Goal: Find specific page/section: Find specific page/section

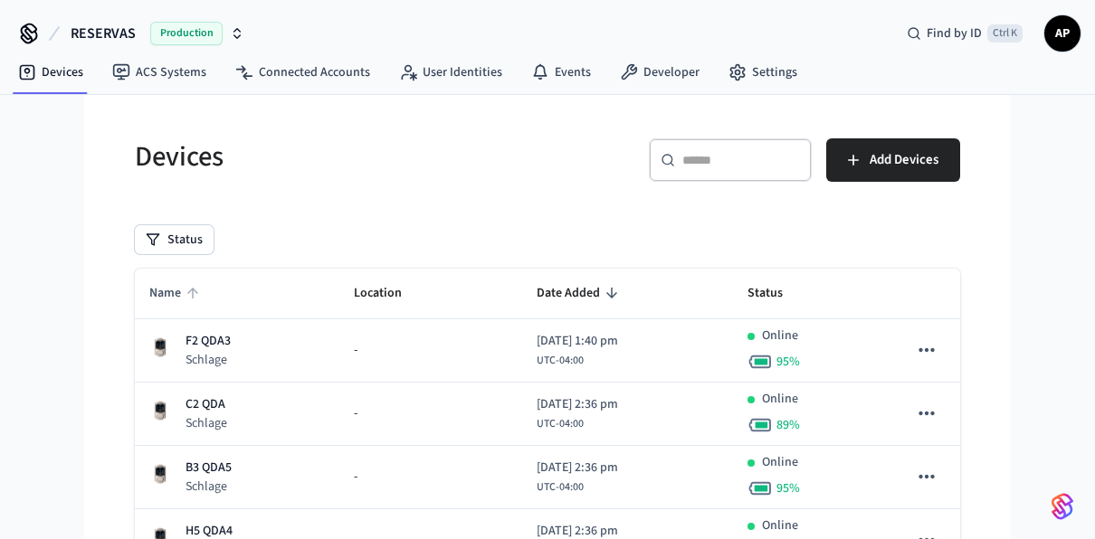
click at [166, 289] on span "Name" at bounding box center [176, 294] width 55 height 28
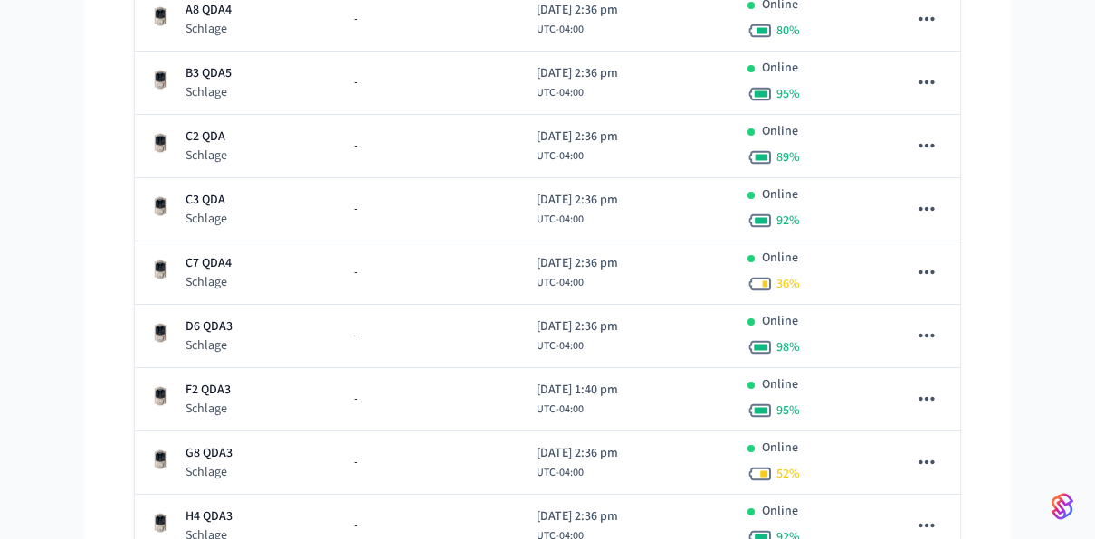
scroll to position [483, 0]
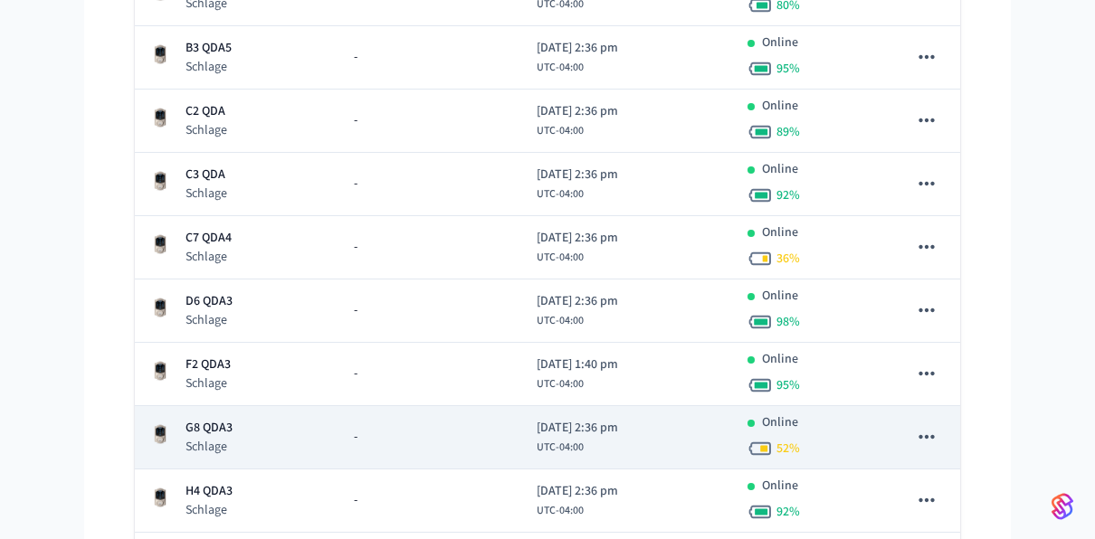
click at [214, 420] on p "G8 QDA3" at bounding box center [208, 428] width 47 height 19
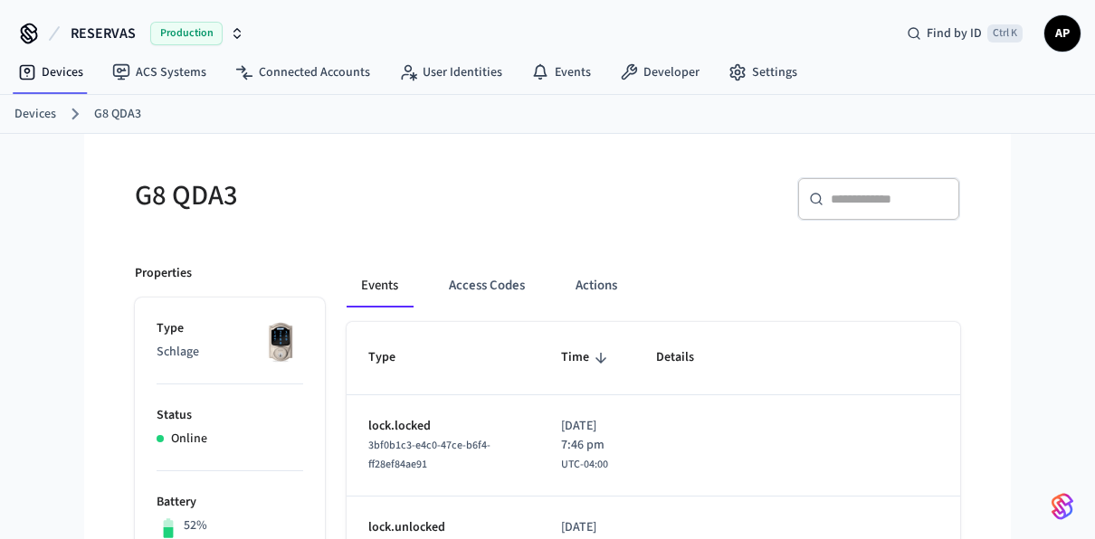
click at [509, 269] on button "Access Codes" at bounding box center [486, 285] width 105 height 43
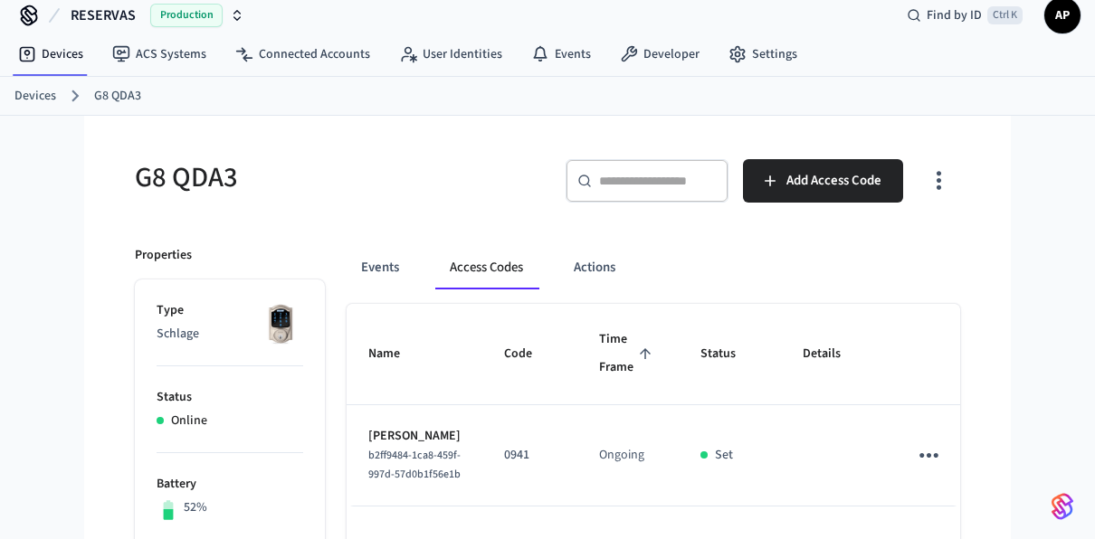
scroll to position [16, 0]
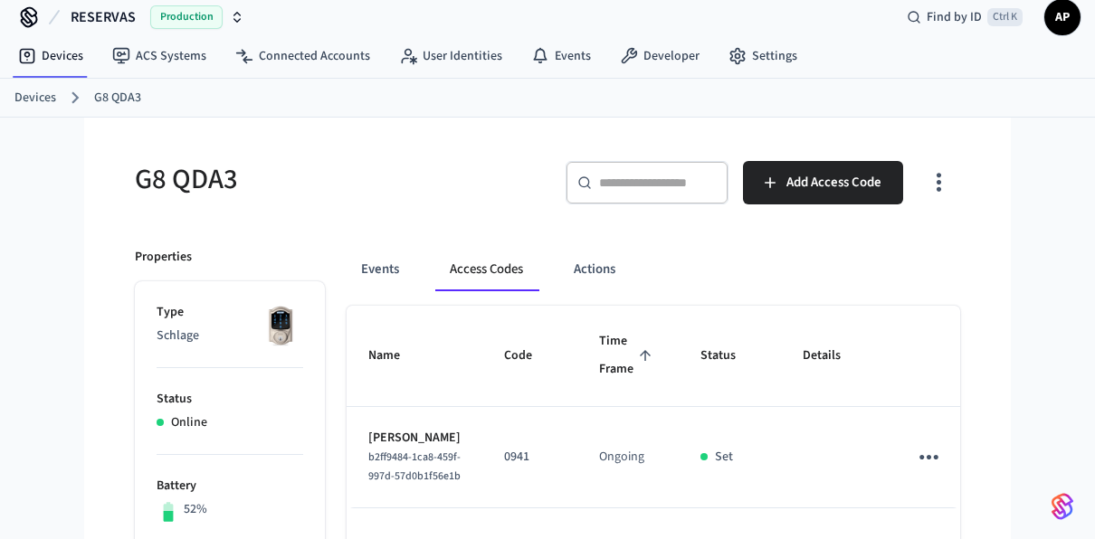
click at [23, 98] on link "Devices" at bounding box center [35, 98] width 42 height 19
